Goal: Task Accomplishment & Management: Manage account settings

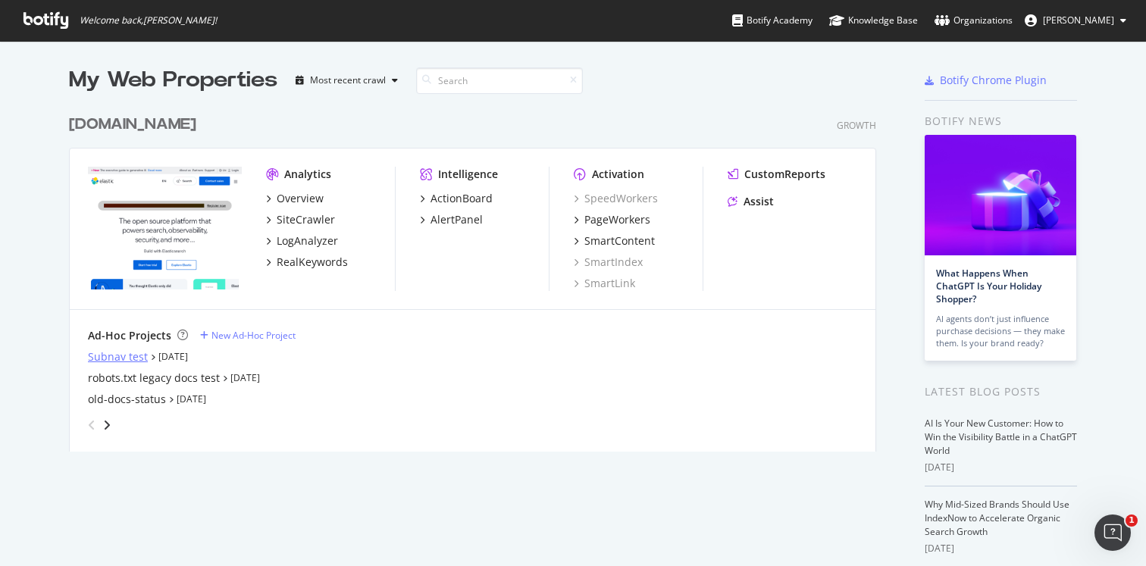
click at [133, 359] on div "Subnav test" at bounding box center [118, 356] width 60 height 15
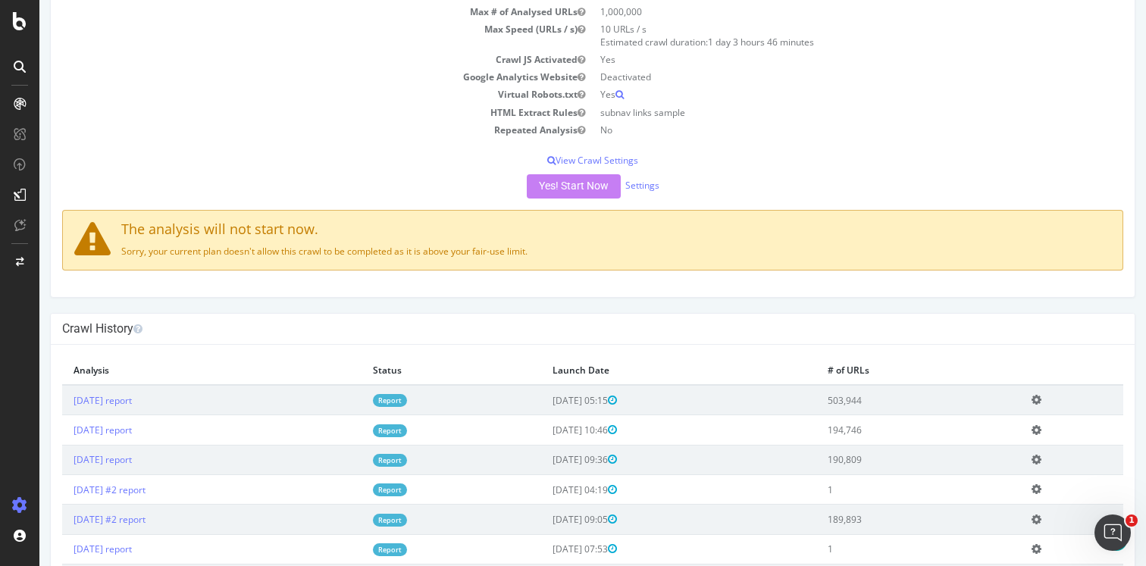
scroll to position [203, 0]
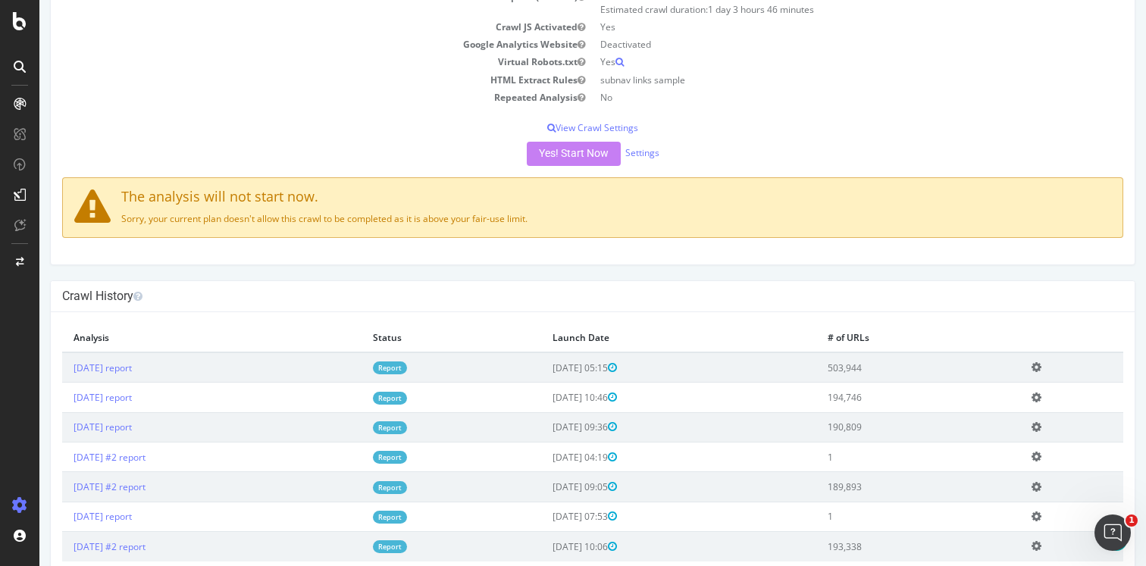
click at [407, 367] on link "Report" at bounding box center [390, 367] width 34 height 13
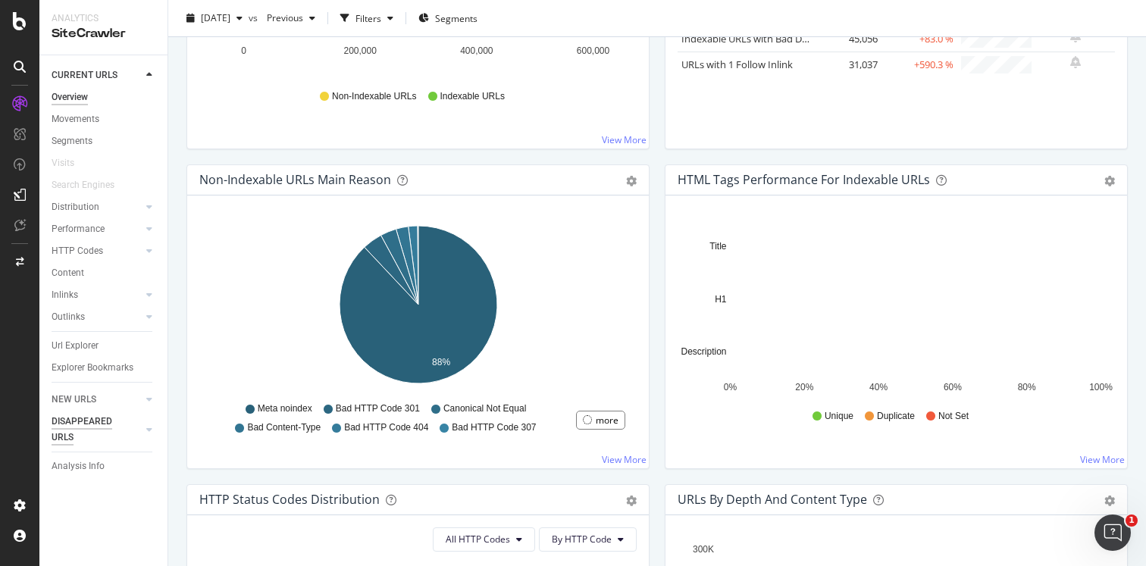
scroll to position [384, 0]
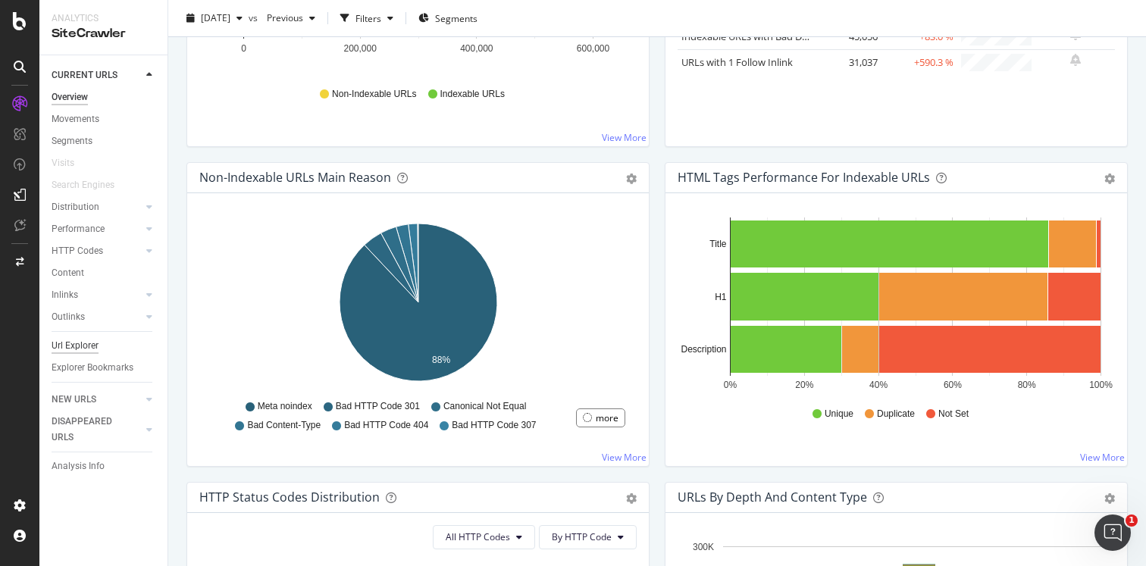
click at [70, 346] on div "Url Explorer" at bounding box center [75, 346] width 47 height 16
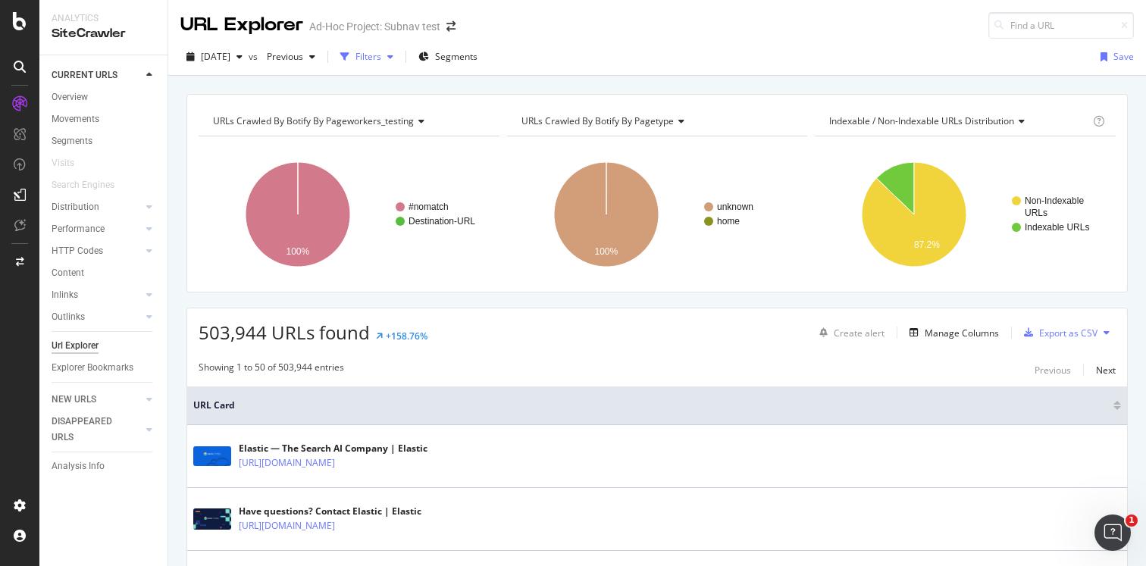
click at [381, 56] on div "Filters" at bounding box center [368, 56] width 26 height 13
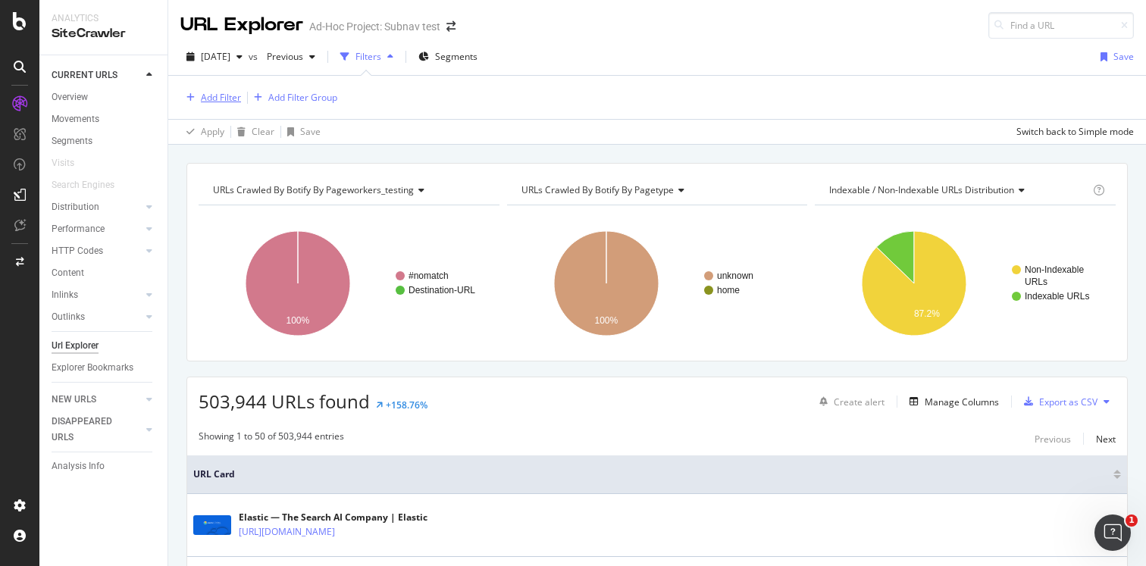
click at [232, 97] on div "Add Filter" at bounding box center [221, 97] width 40 height 13
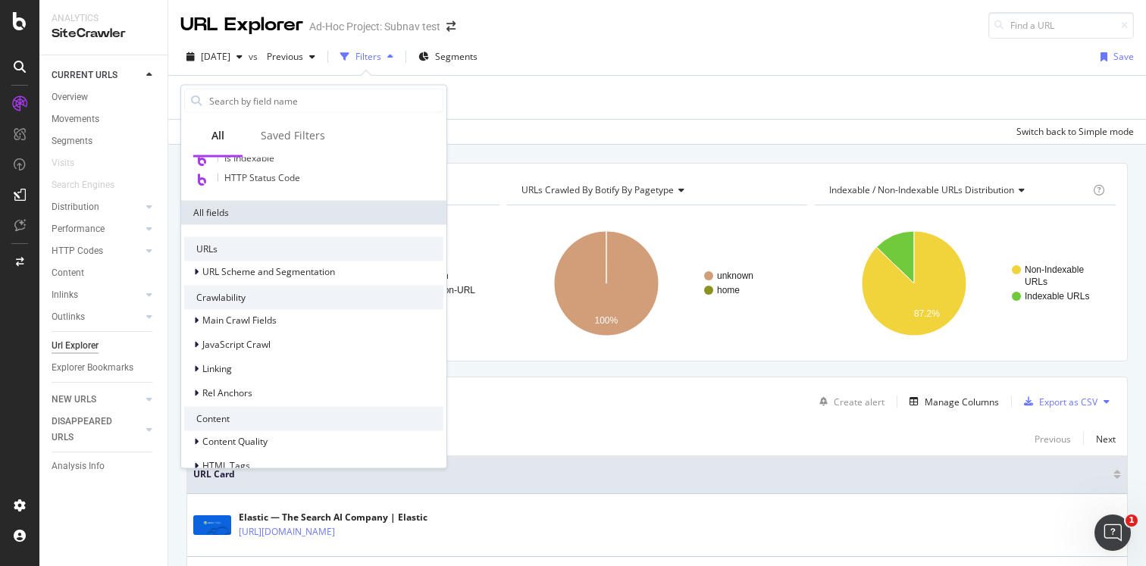
scroll to position [224, 0]
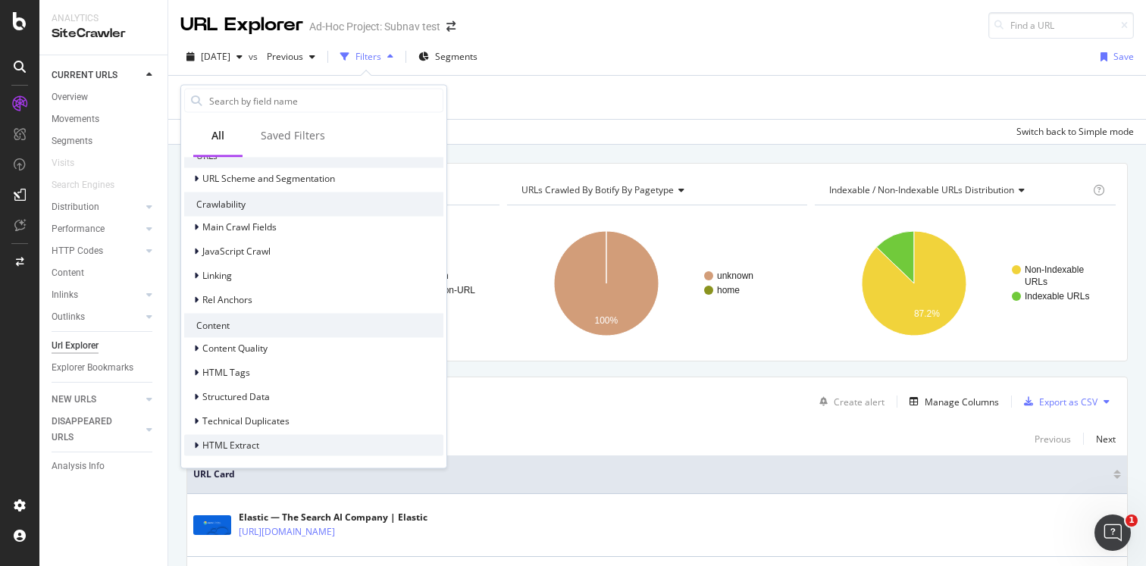
click at [239, 449] on span "HTML Extract" at bounding box center [230, 445] width 57 height 13
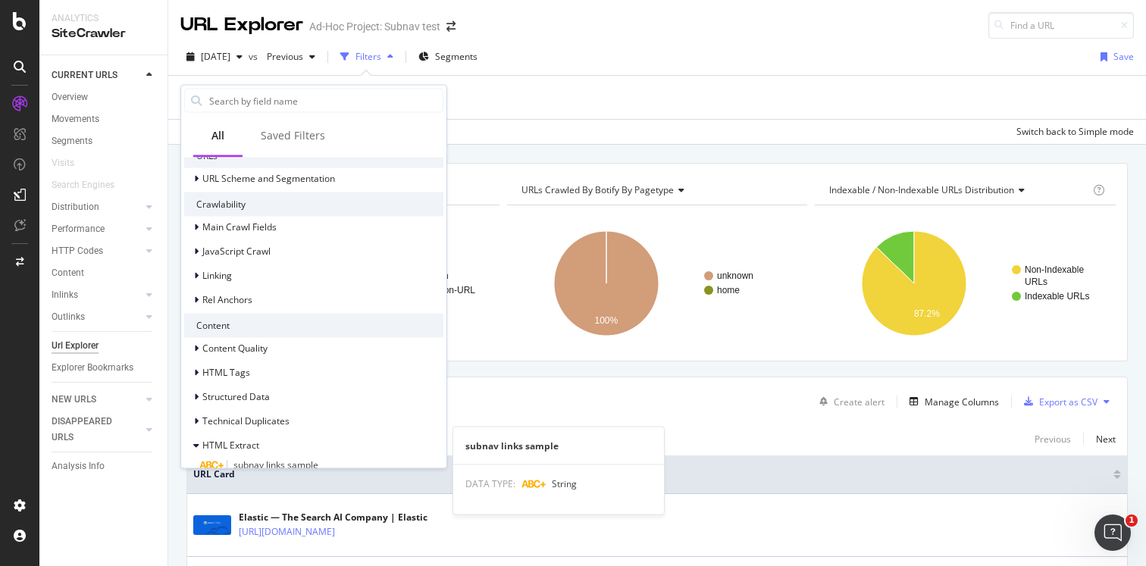
scroll to position [261, 0]
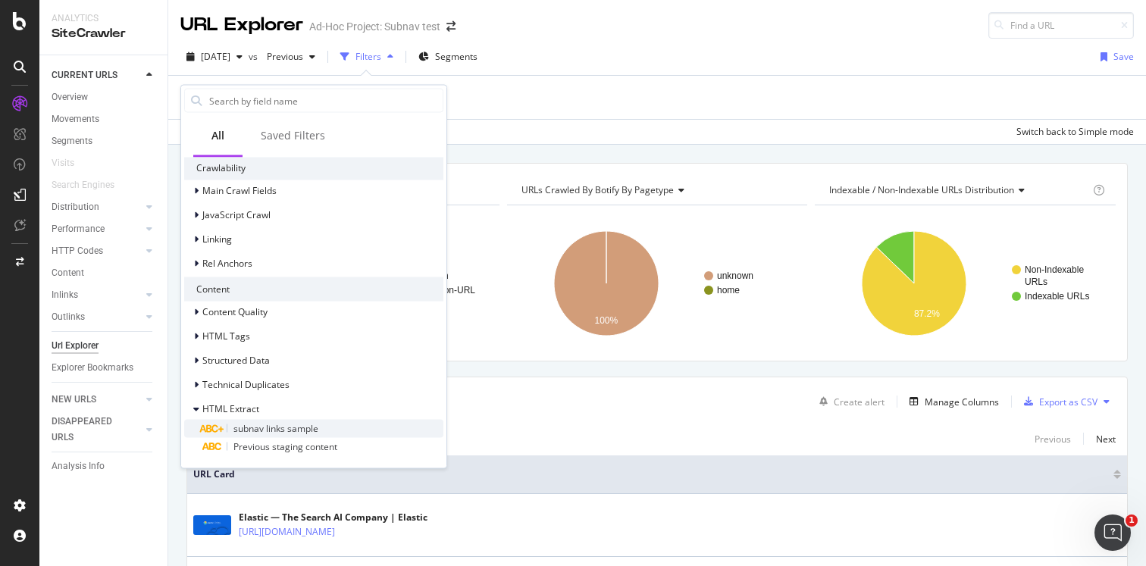
click at [290, 433] on span "subnav links sample" at bounding box center [275, 428] width 85 height 13
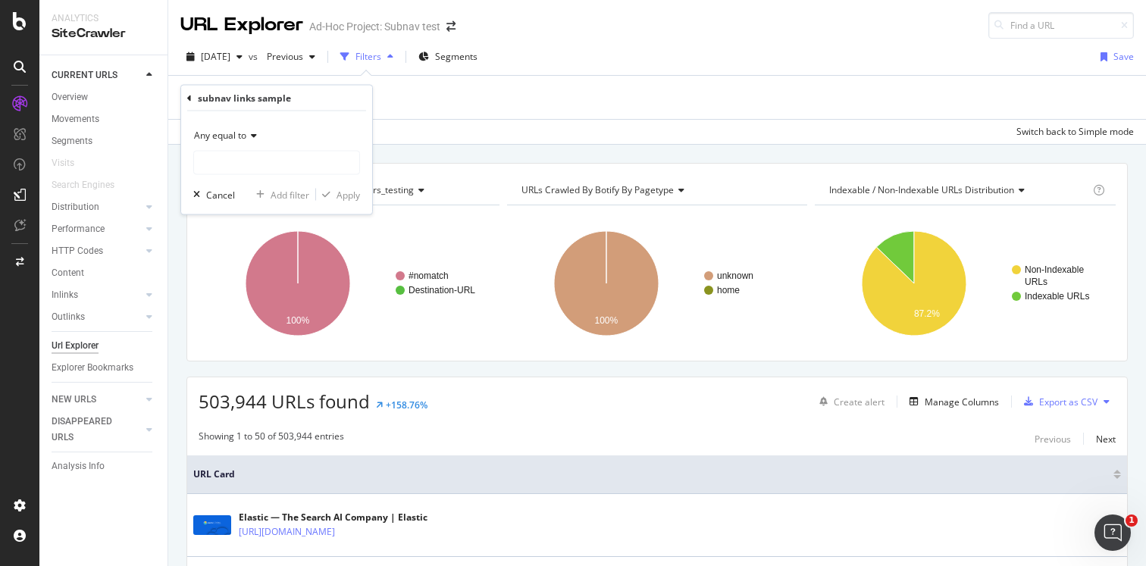
click at [649, 33] on div "URL Explorer Ad-Hoc Project: Subnav test" at bounding box center [656, 19] width 977 height 39
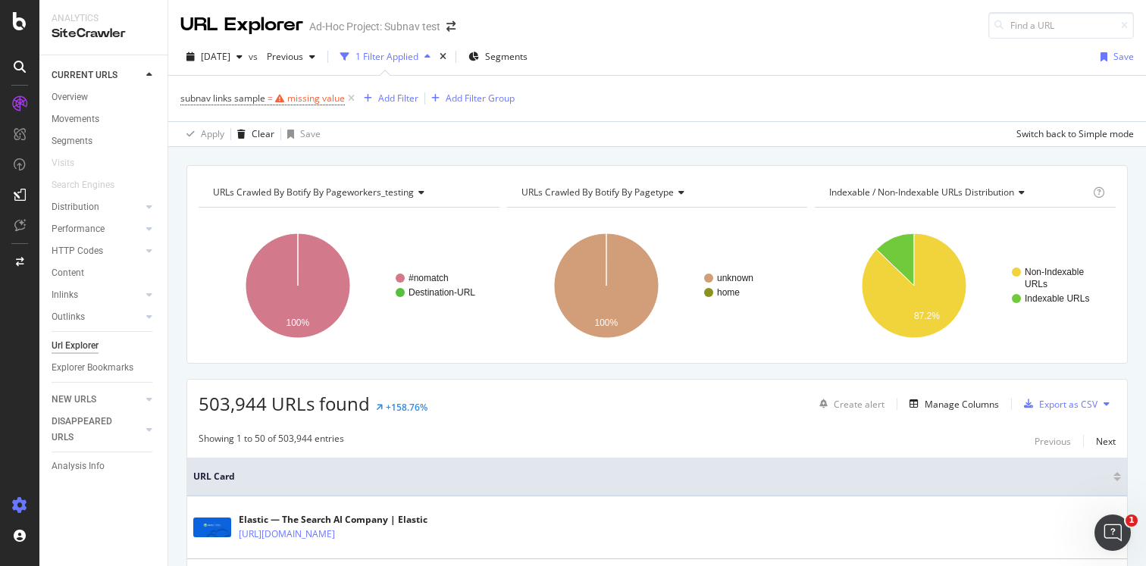
click at [21, 504] on icon at bounding box center [19, 505] width 15 height 15
click at [20, 511] on icon at bounding box center [19, 505] width 15 height 15
click at [23, 455] on div at bounding box center [20, 293] width 36 height 402
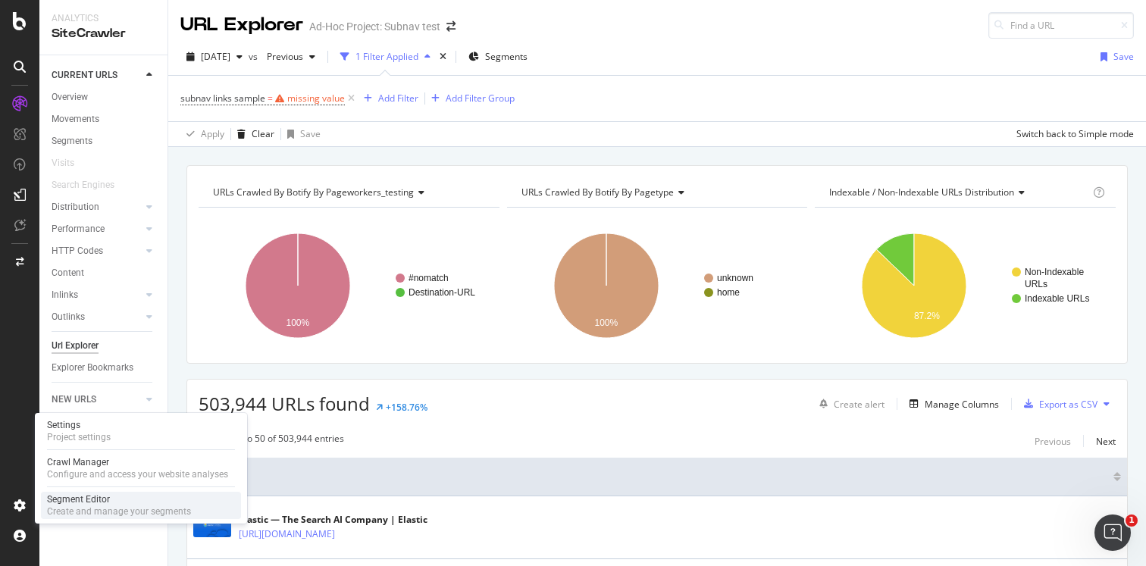
click at [86, 500] on div "Segment Editor" at bounding box center [119, 499] width 144 height 12
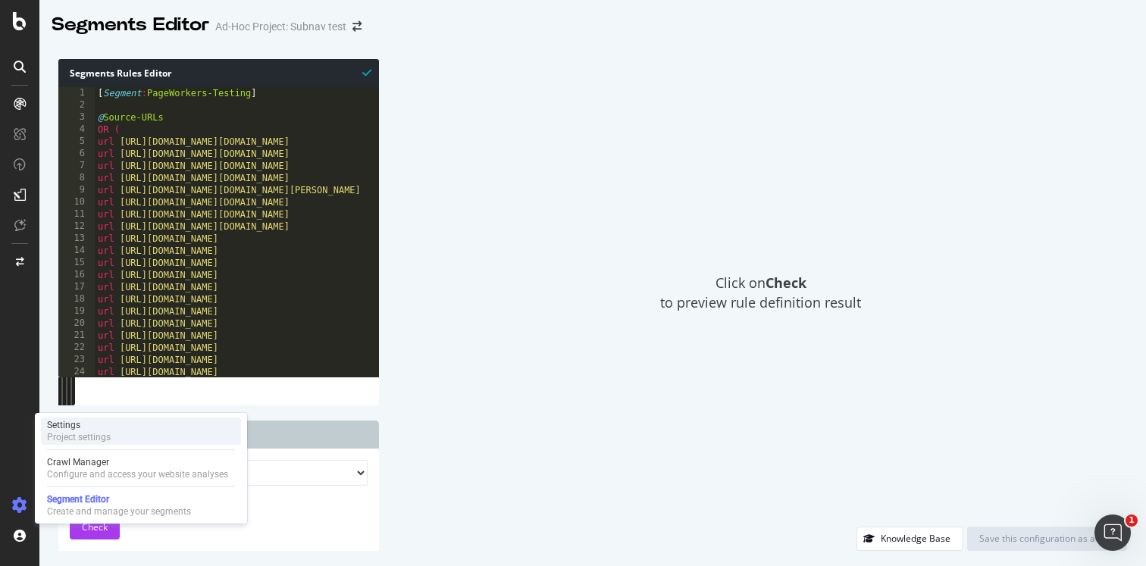
click at [93, 420] on div "Settings" at bounding box center [79, 425] width 64 height 12
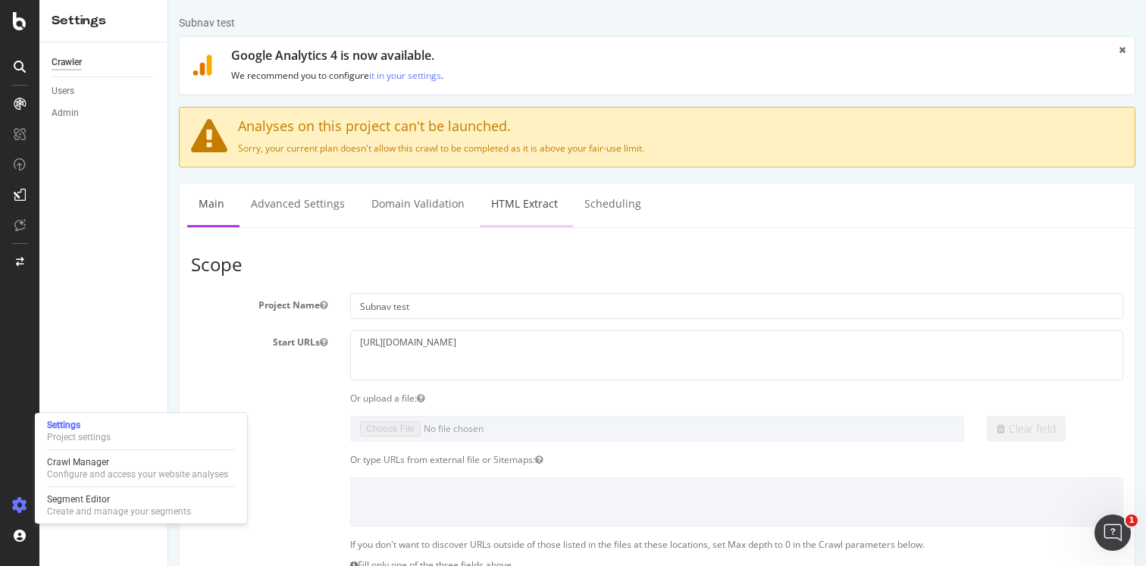
click at [528, 202] on link "HTML Extract" at bounding box center [524, 204] width 89 height 42
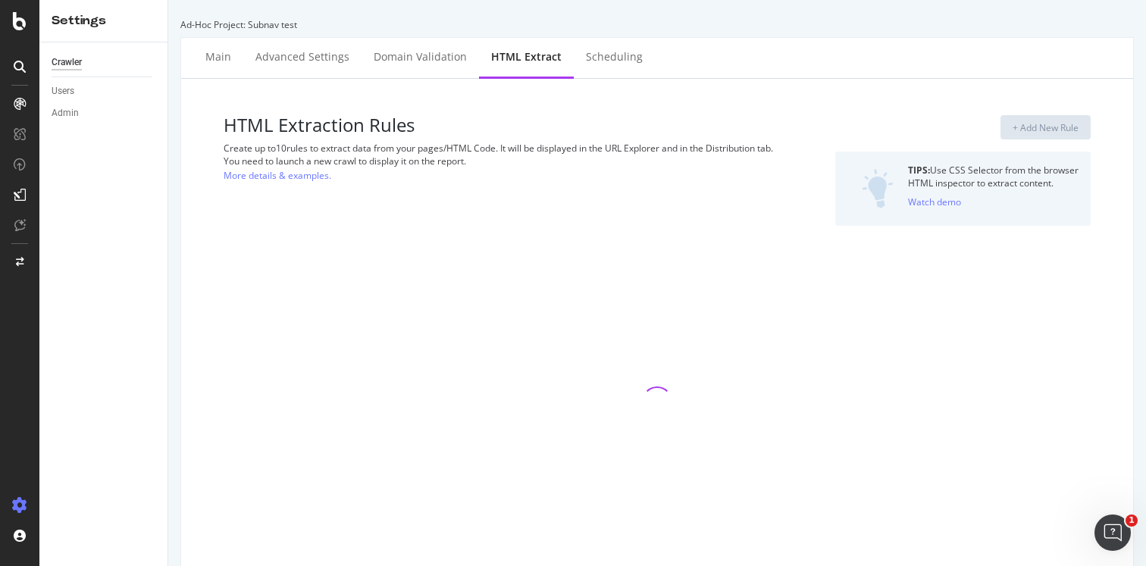
select select "list"
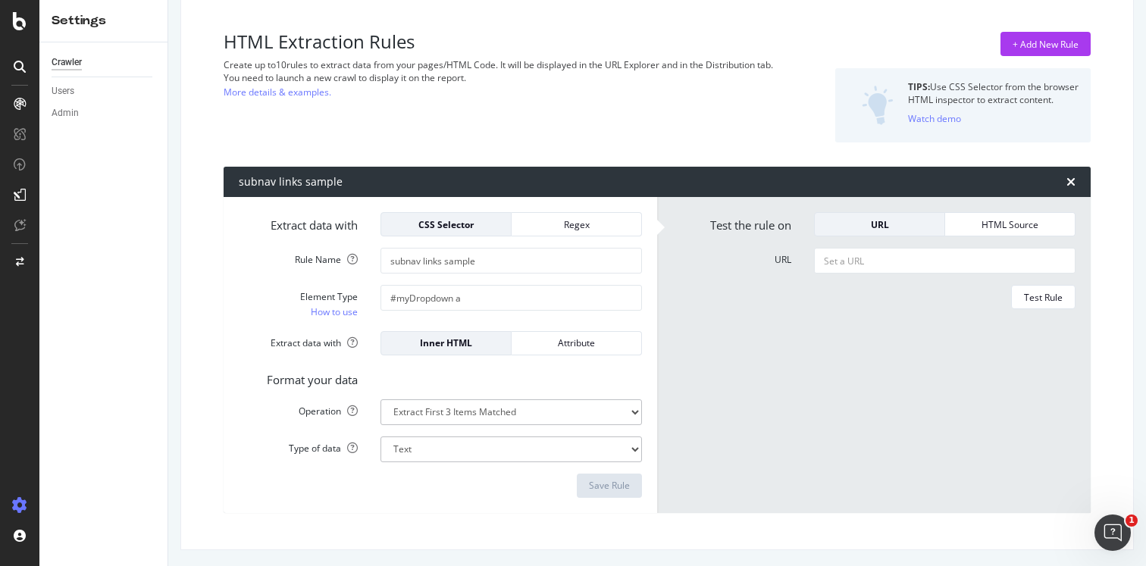
scroll to position [85, 0]
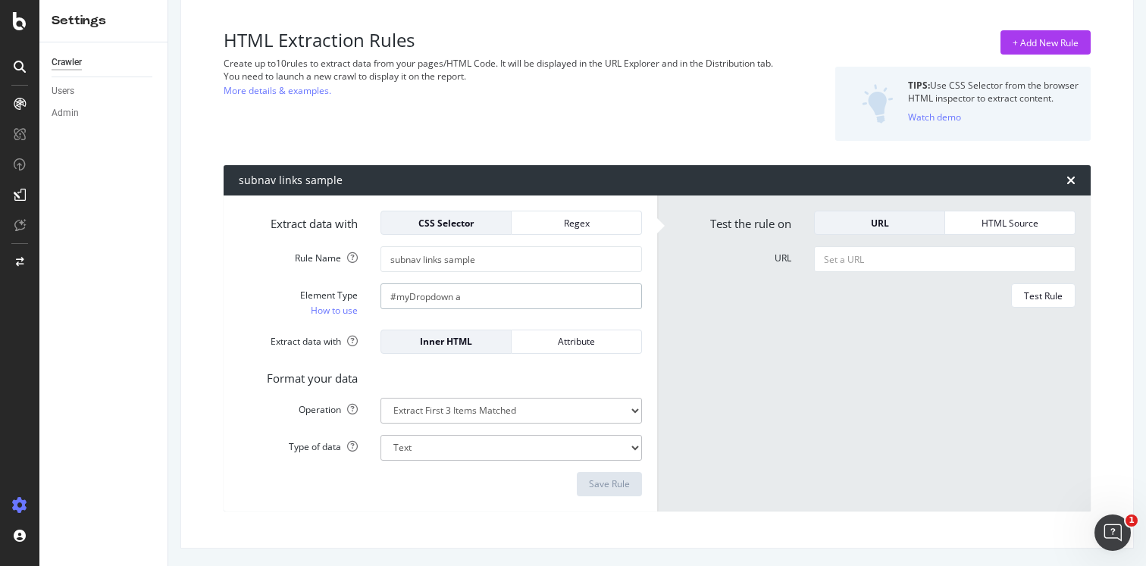
drag, startPoint x: 487, startPoint y: 295, endPoint x: 361, endPoint y: 289, distance: 125.9
click at [361, 289] on div "Element Type How to use #myDropdown a" at bounding box center [440, 300] width 426 height 34
click at [219, 273] on div "HTML Extraction Rules Create up to 10 rules to extract data from your pages/HTM…" at bounding box center [656, 271] width 927 height 530
drag, startPoint x: 454, startPoint y: 298, endPoint x: 361, endPoint y: 296, distance: 92.4
click at [361, 296] on div "Element Type How to use #myDropdown a" at bounding box center [440, 300] width 426 height 34
